Goal: Entertainment & Leisure: Consume media (video, audio)

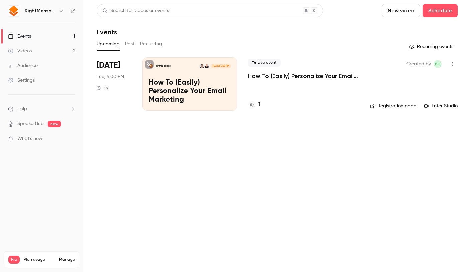
click at [125, 47] on div "Upcoming Past Recurring" at bounding box center [277, 44] width 361 height 11
click at [131, 43] on button "Past" at bounding box center [130, 44] width 10 height 11
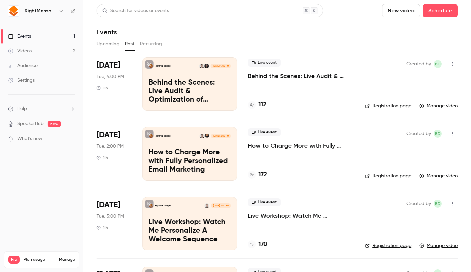
click at [249, 72] on p "Behind the Scenes: Live Audit & Optimization of [PERSON_NAME] Email Personaliza…" at bounding box center [301, 76] width 107 height 8
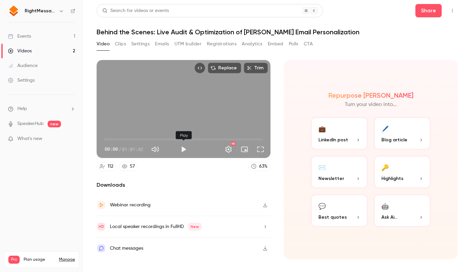
click at [179, 148] on button "Play" at bounding box center [183, 148] width 13 height 13
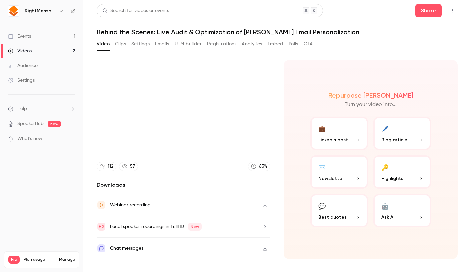
type input "***"
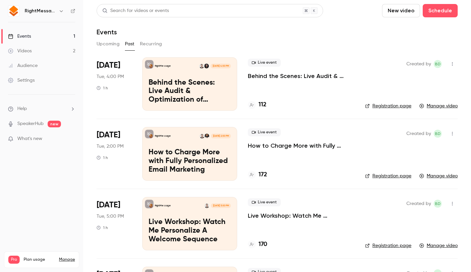
click at [174, 228] on p "Live Workshop: Watch Me Personalize A Welcome Sequence" at bounding box center [189, 231] width 82 height 26
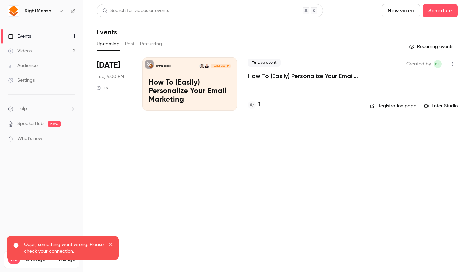
click at [136, 41] on div "Upcoming Past Recurring" at bounding box center [277, 44] width 361 height 11
click at [132, 41] on button "Past" at bounding box center [130, 44] width 10 height 11
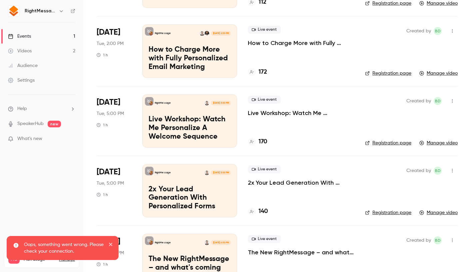
scroll to position [102, 0]
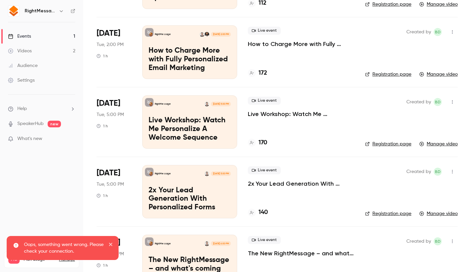
click at [205, 132] on p "Live Workshop: Watch Me Personalize A Welcome Sequence" at bounding box center [189, 129] width 82 height 26
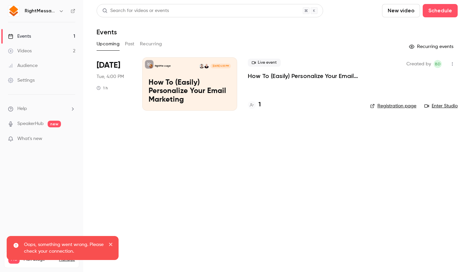
click at [124, 41] on div "Upcoming Past Recurring" at bounding box center [277, 44] width 361 height 11
click at [117, 38] on div "Search for videos or events New video Schedule Events Upcoming Past Recurring R…" at bounding box center [277, 61] width 361 height 115
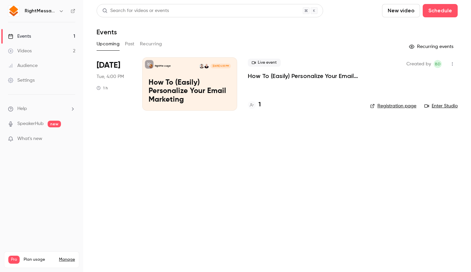
click at [128, 44] on button "Past" at bounding box center [130, 44] width 10 height 11
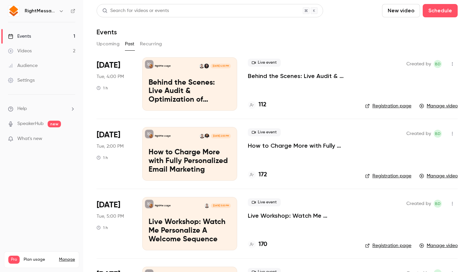
click at [117, 86] on div "[DATE] Tue, 4:00 PM 1 h" at bounding box center [114, 83] width 35 height 53
click at [171, 87] on p "Behind the Scenes: Live Audit & Optimization of [PERSON_NAME] Email Personaliza…" at bounding box center [189, 92] width 82 height 26
